Goal: Navigation & Orientation: Find specific page/section

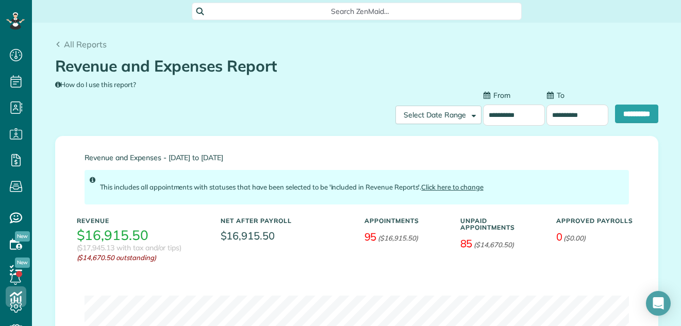
scroll to position [228, 0]
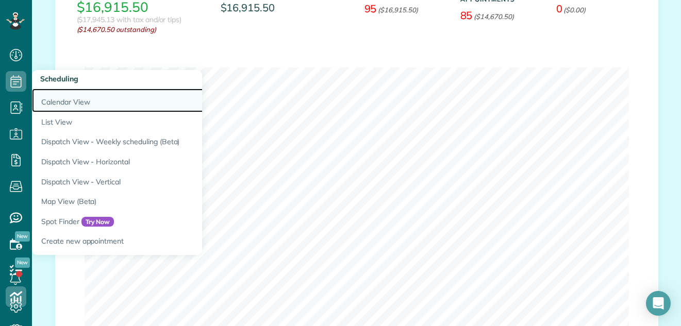
click at [50, 101] on link "Calendar View" at bounding box center [161, 101] width 258 height 24
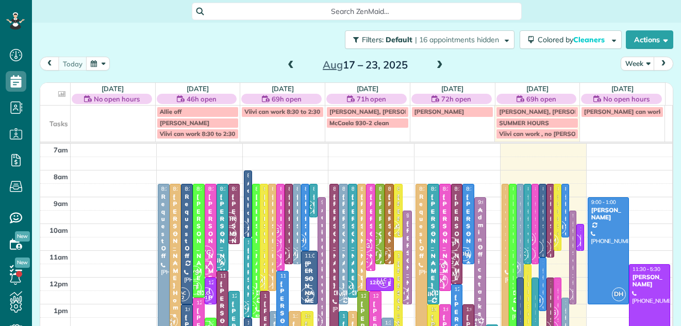
scroll to position [5, 5]
click at [630, 59] on button "Week" at bounding box center [638, 64] width 34 height 14
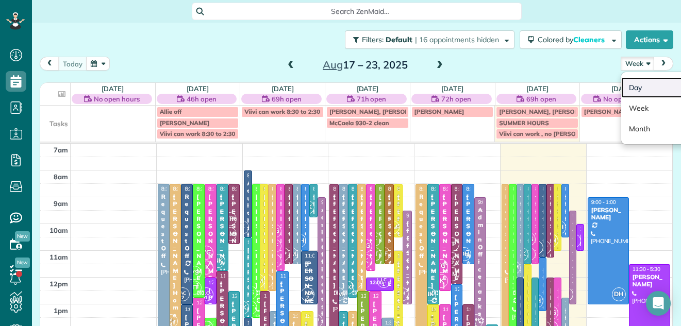
click at [631, 87] on link "Day" at bounding box center [661, 87] width 81 height 21
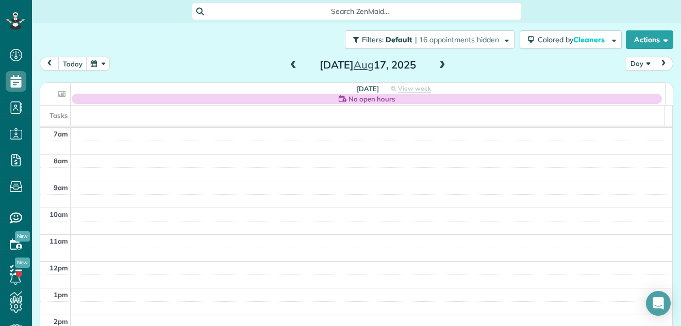
click at [437, 60] on span at bounding box center [442, 65] width 11 height 15
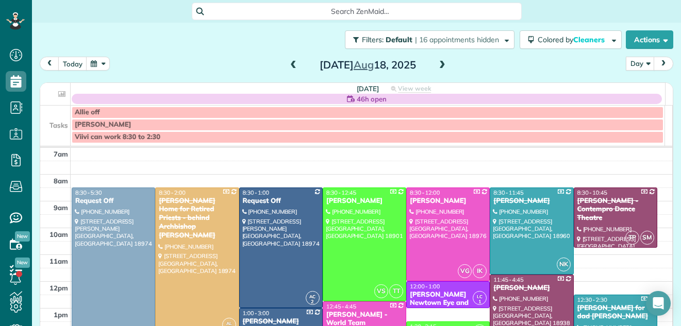
click at [437, 60] on span at bounding box center [442, 65] width 11 height 15
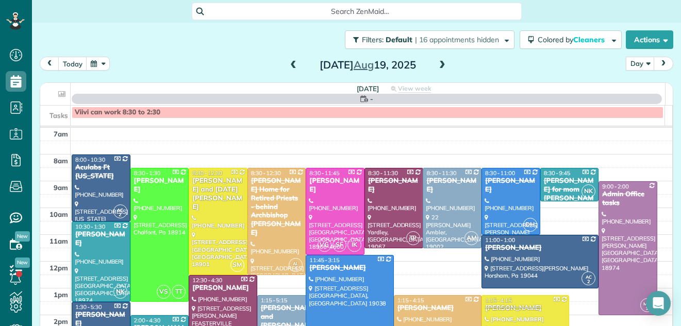
click at [437, 60] on span at bounding box center [442, 65] width 11 height 15
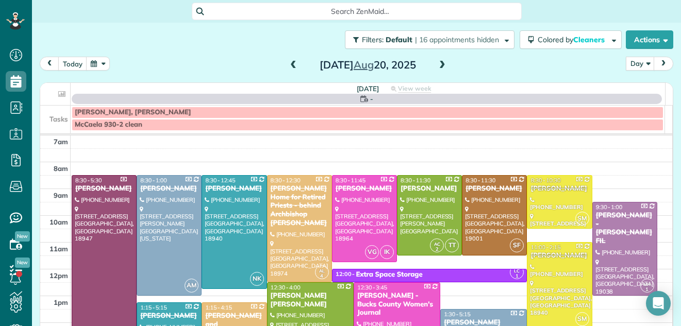
click at [437, 60] on span at bounding box center [442, 65] width 11 height 15
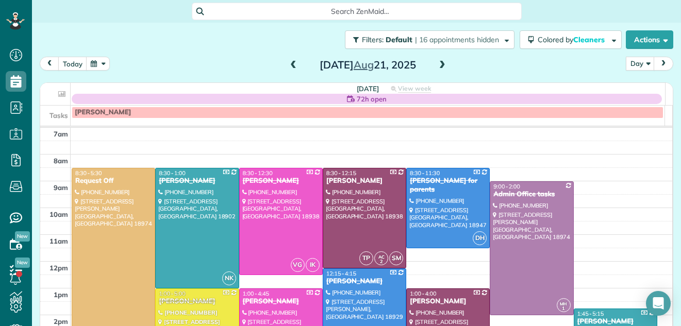
click at [437, 60] on span at bounding box center [442, 65] width 11 height 15
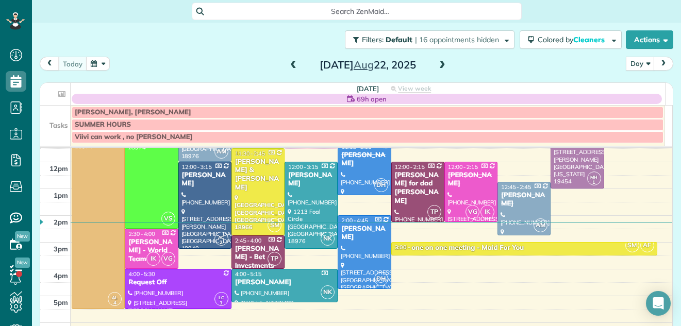
scroll to position [117, 0]
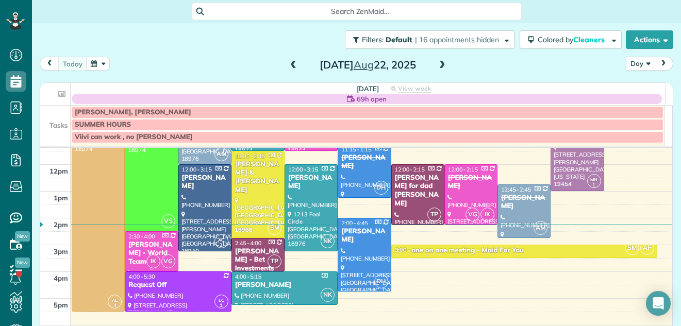
click at [133, 247] on div "[PERSON_NAME] - World Team" at bounding box center [151, 254] width 47 height 26
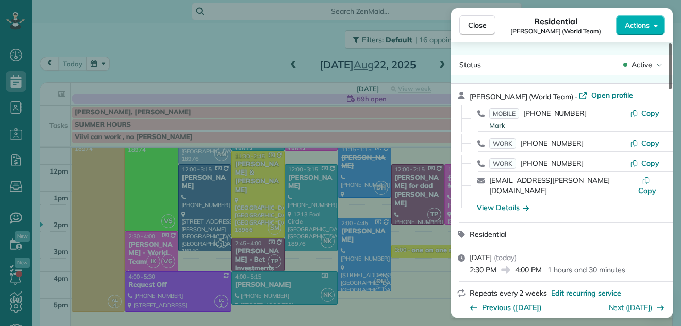
drag, startPoint x: 672, startPoint y: 79, endPoint x: 668, endPoint y: 56, distance: 24.2
click at [669, 56] on div at bounding box center [670, 66] width 3 height 46
click at [484, 24] on span "Close" at bounding box center [477, 25] width 19 height 10
